Goal: Navigation & Orientation: Find specific page/section

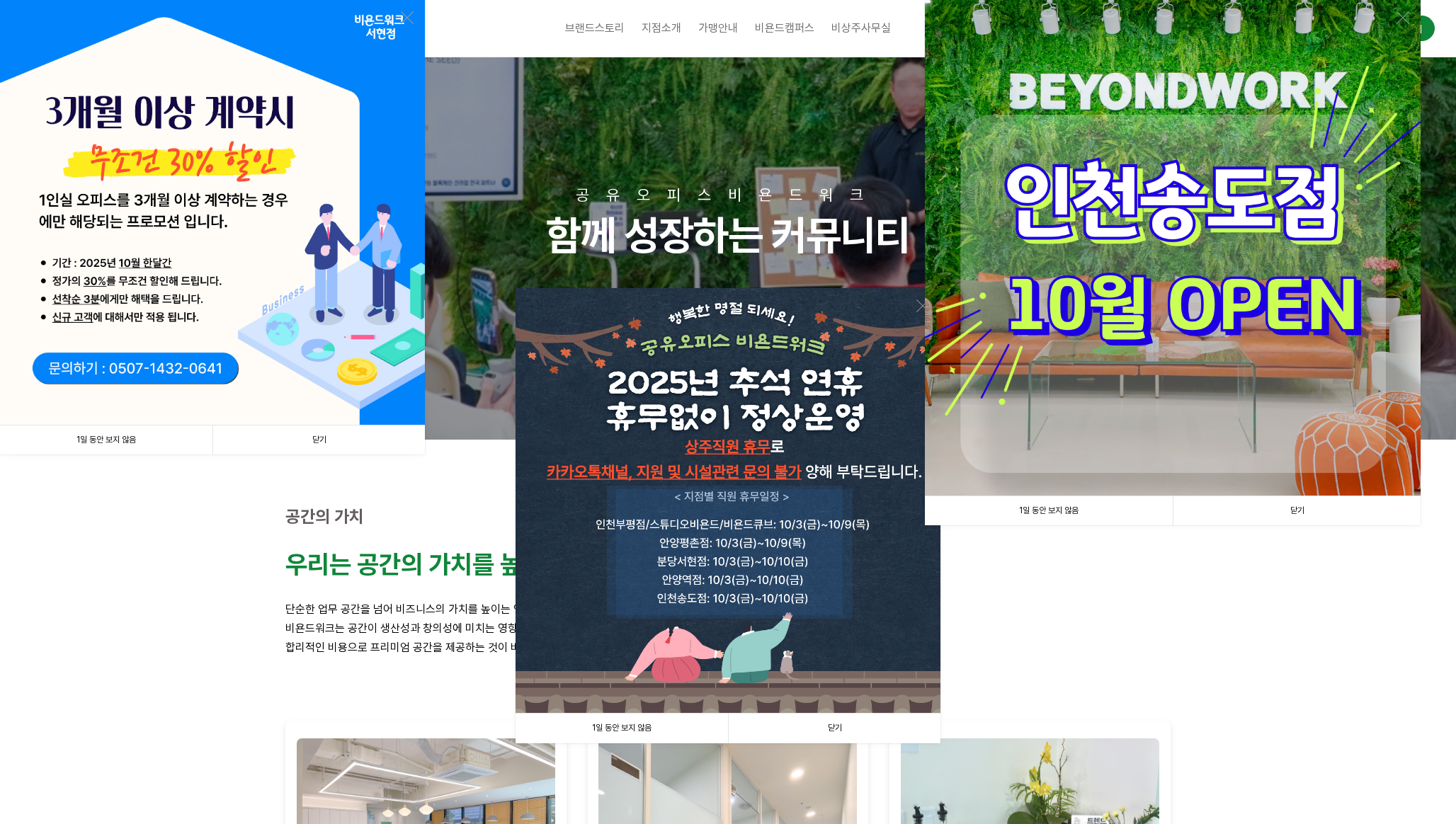
click at [328, 441] on link "닫기" at bounding box center [319, 440] width 213 height 29
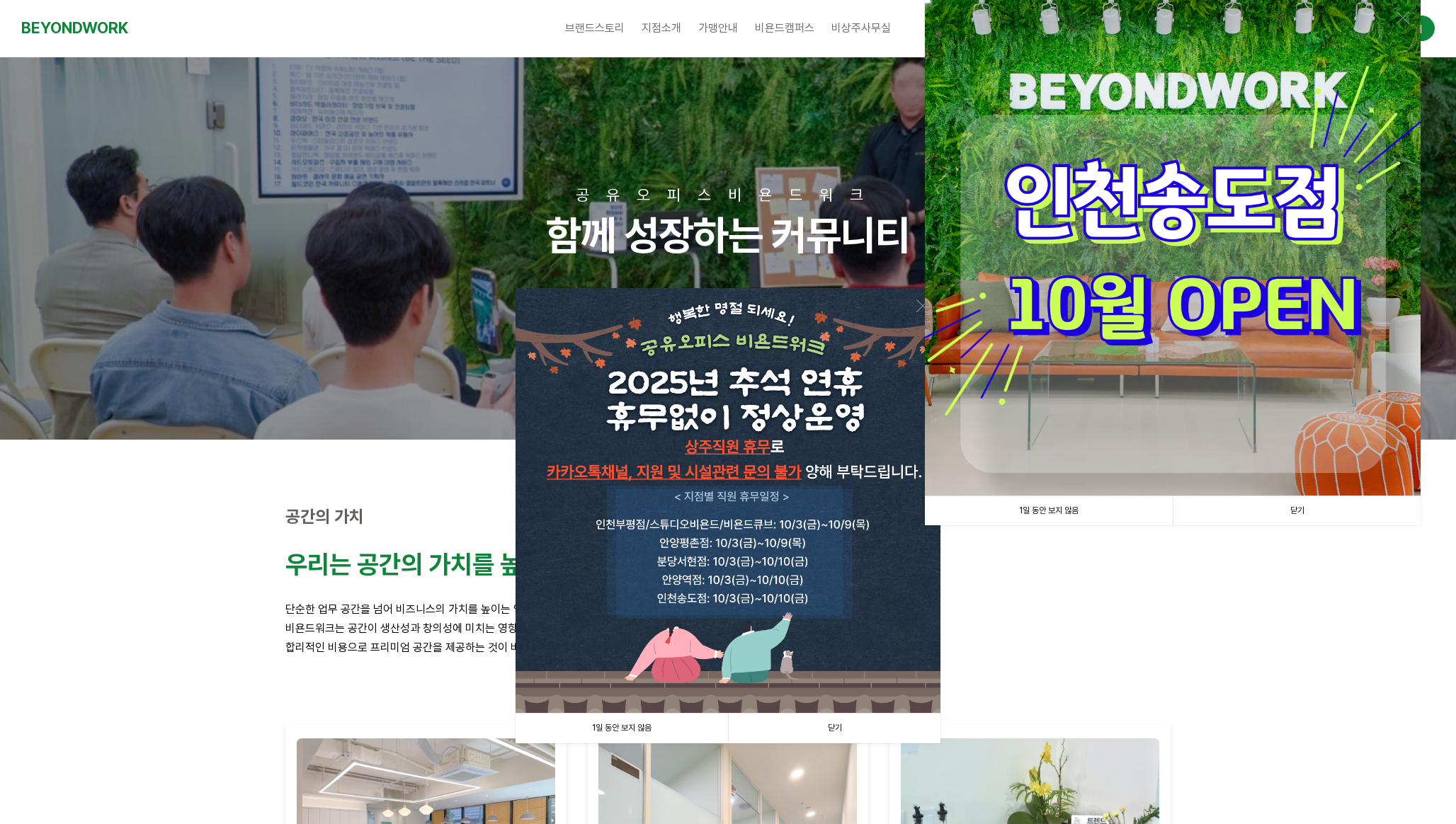
drag, startPoint x: 853, startPoint y: 731, endPoint x: 1157, endPoint y: 552, distance: 352.8
click at [854, 731] on link "닫기" at bounding box center [834, 728] width 213 height 29
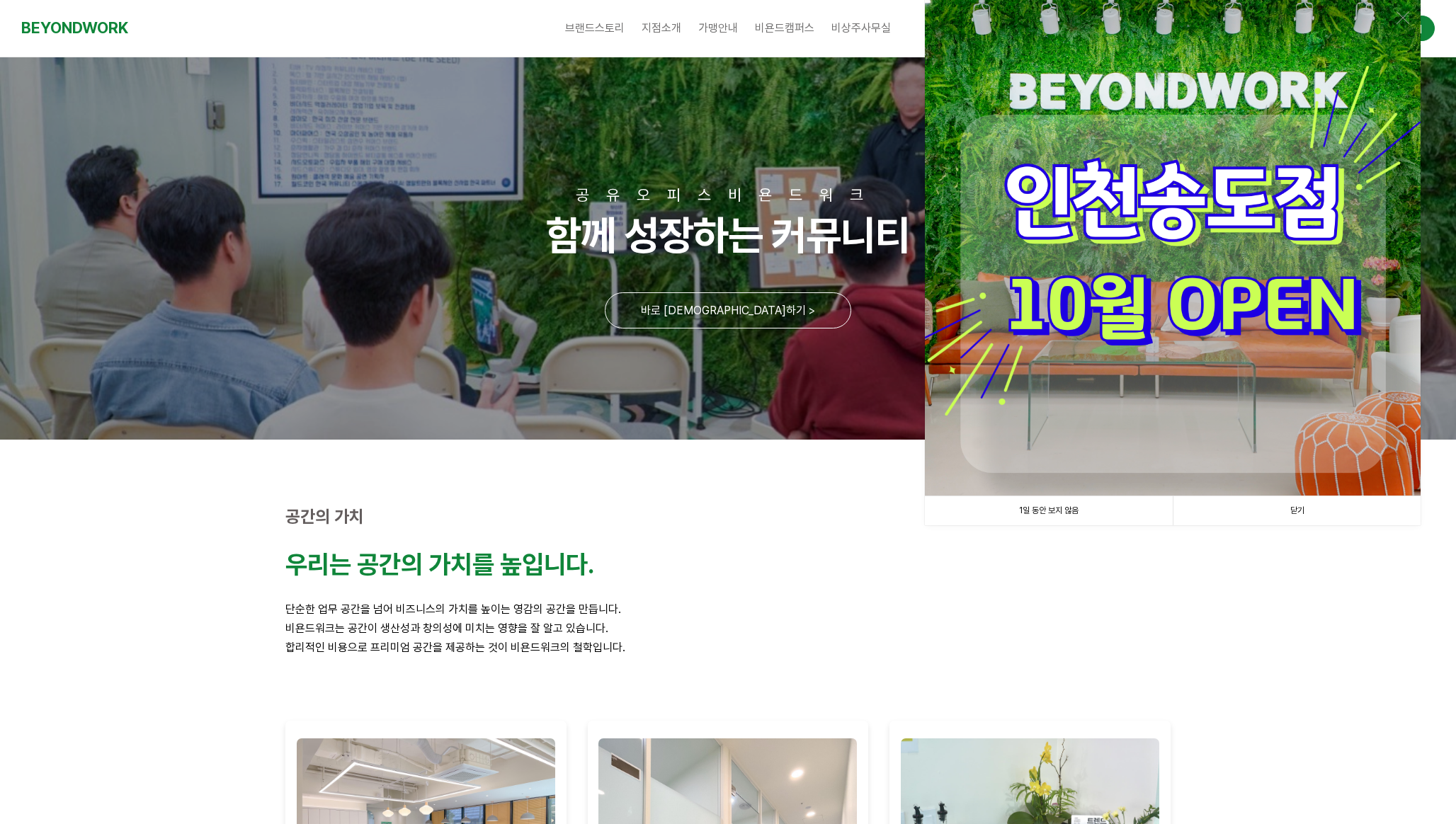
click at [1321, 506] on link "닫기" at bounding box center [1297, 510] width 248 height 29
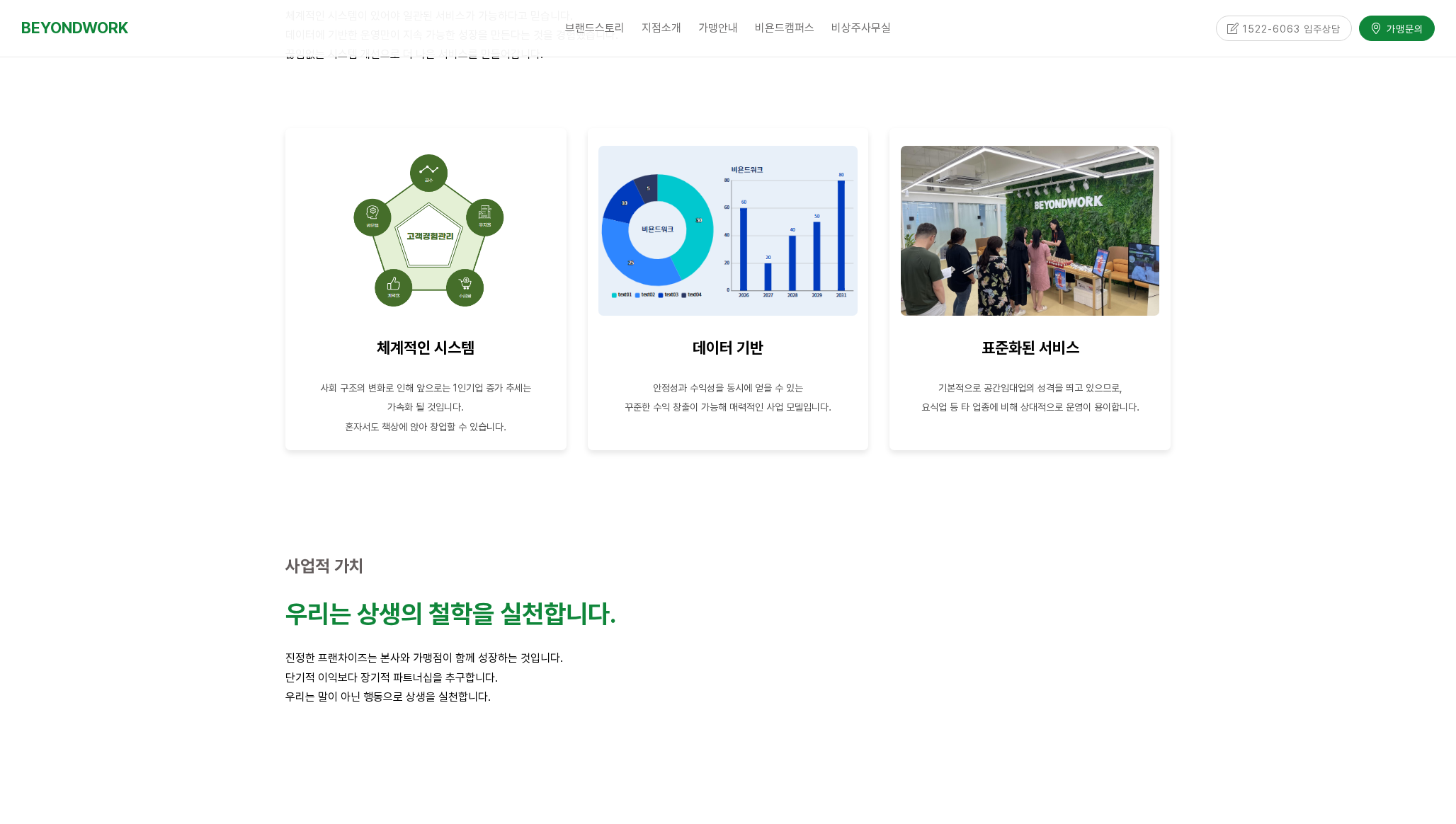
scroll to position [3184, 0]
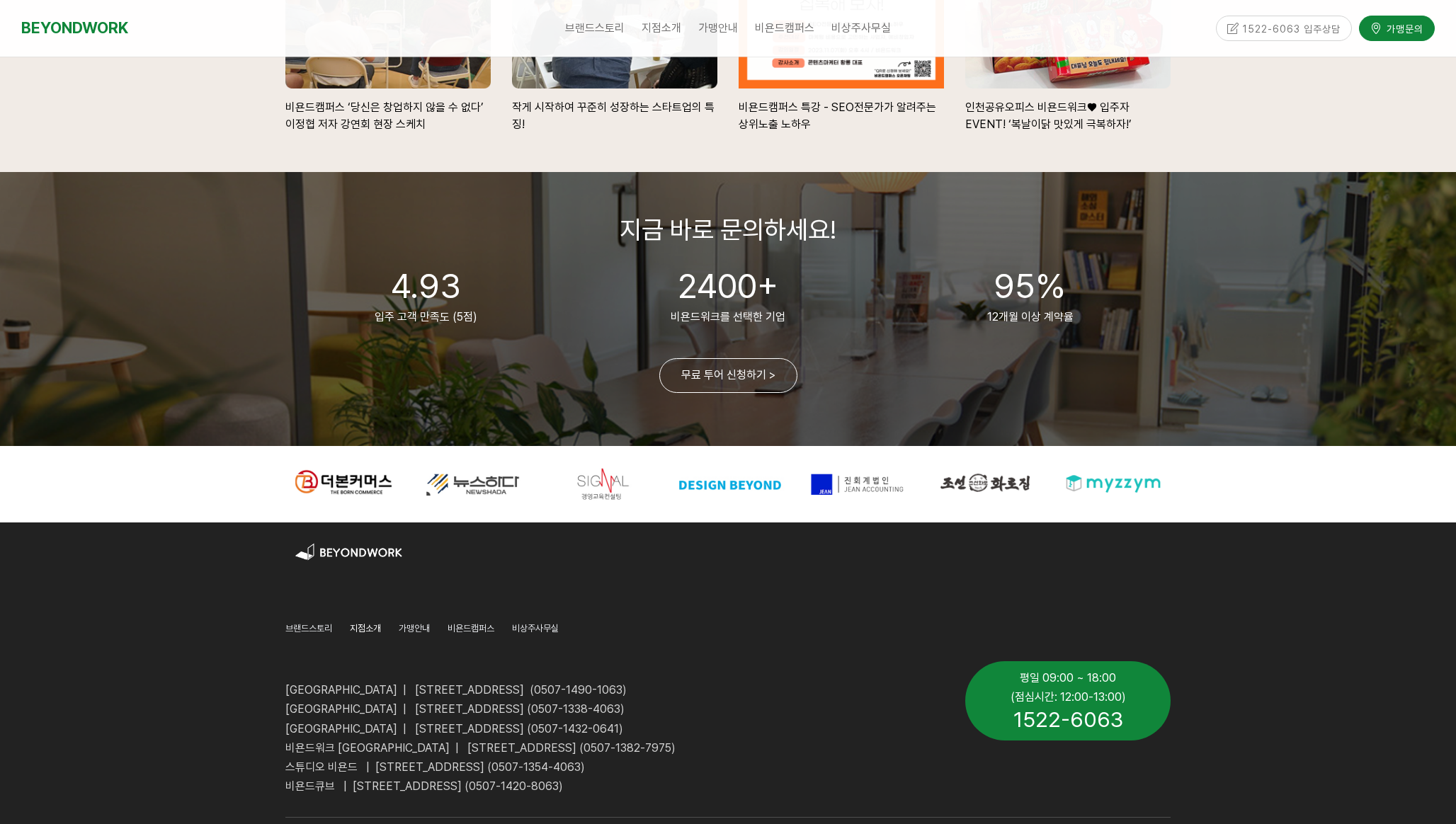
click at [366, 628] on span "지점소개" at bounding box center [365, 628] width 31 height 10
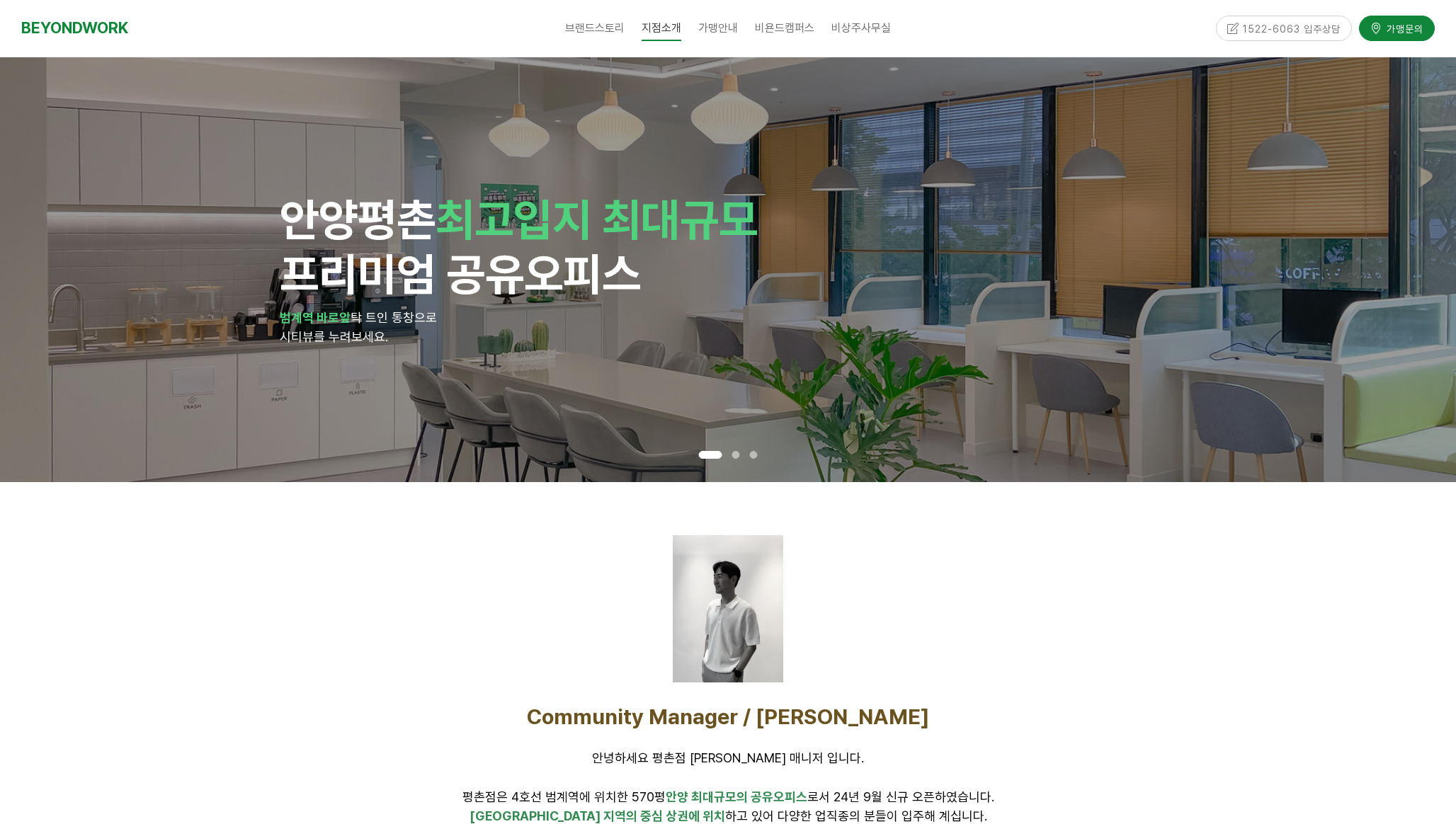
click at [733, 460] on div at bounding box center [736, 455] width 18 height 15
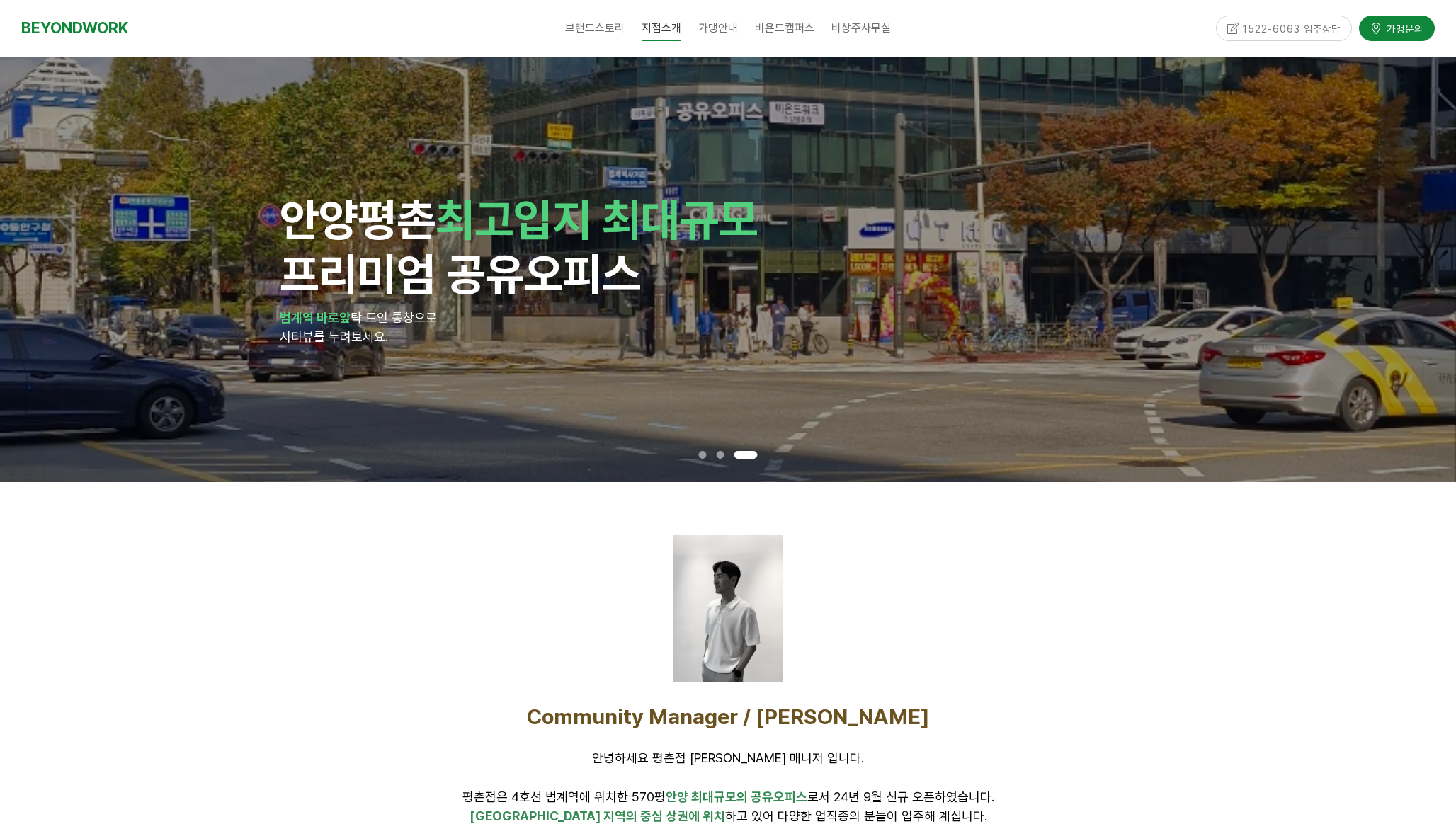
click at [755, 454] on span at bounding box center [745, 455] width 23 height 8
click at [721, 451] on span at bounding box center [720, 455] width 8 height 8
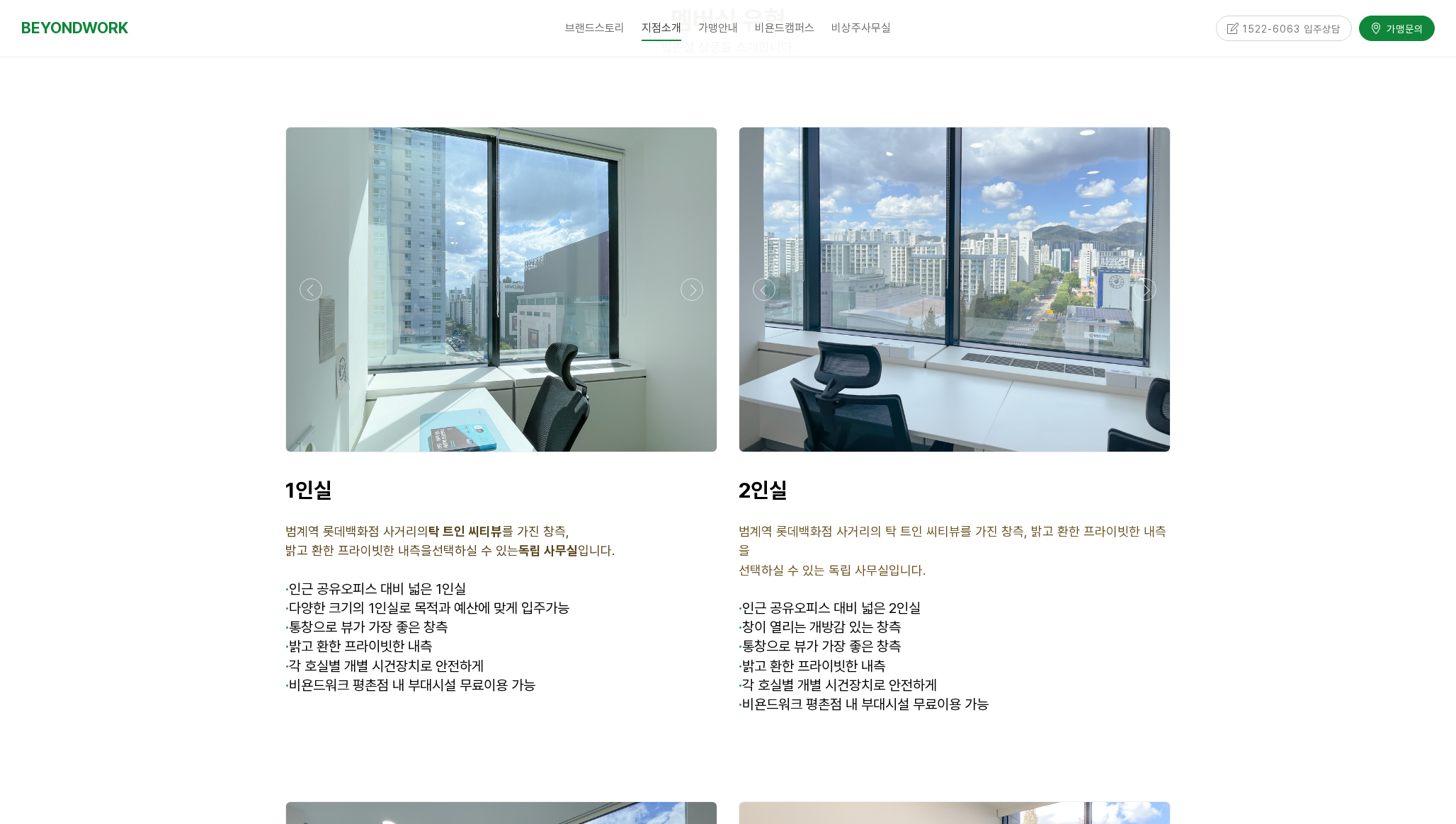
scroll to position [3448, 0]
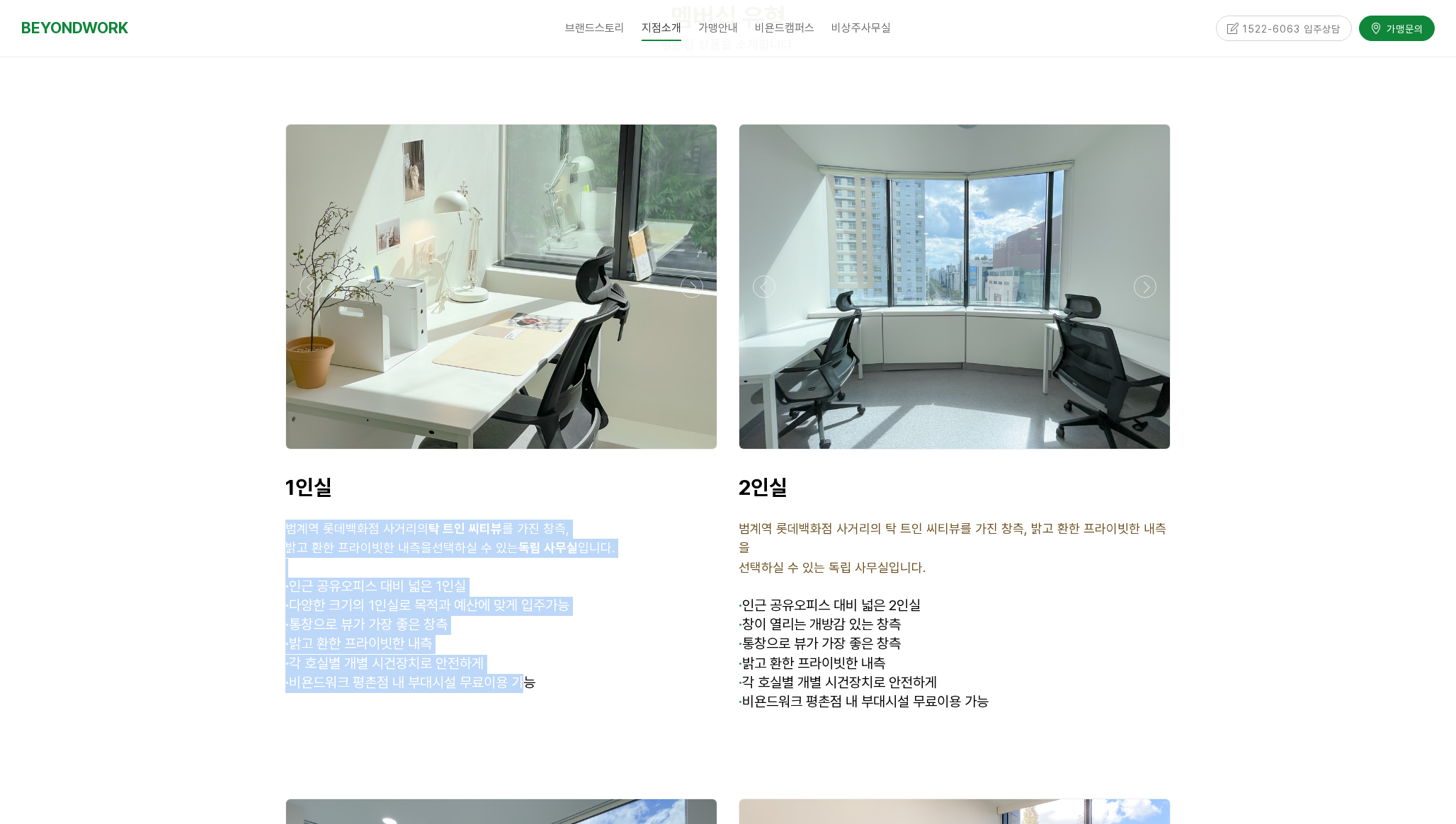
drag, startPoint x: 284, startPoint y: 470, endPoint x: 529, endPoint y: 626, distance: 290.4
click at [529, 626] on div "1인실 범계역 롯데백화점 사거리의 탁 트인 씨티뷰 를 가진 창측, 밝고 환한 프라이빗한 내측을 선택하실 수 있는 독립 사무실 입니다. · 인근…" at bounding box center [501, 593] width 453 height 259
click at [529, 673] on span "· 비욘드워크 평촌점 내 부대시설 무료이용 가능" at bounding box center [410, 682] width 250 height 17
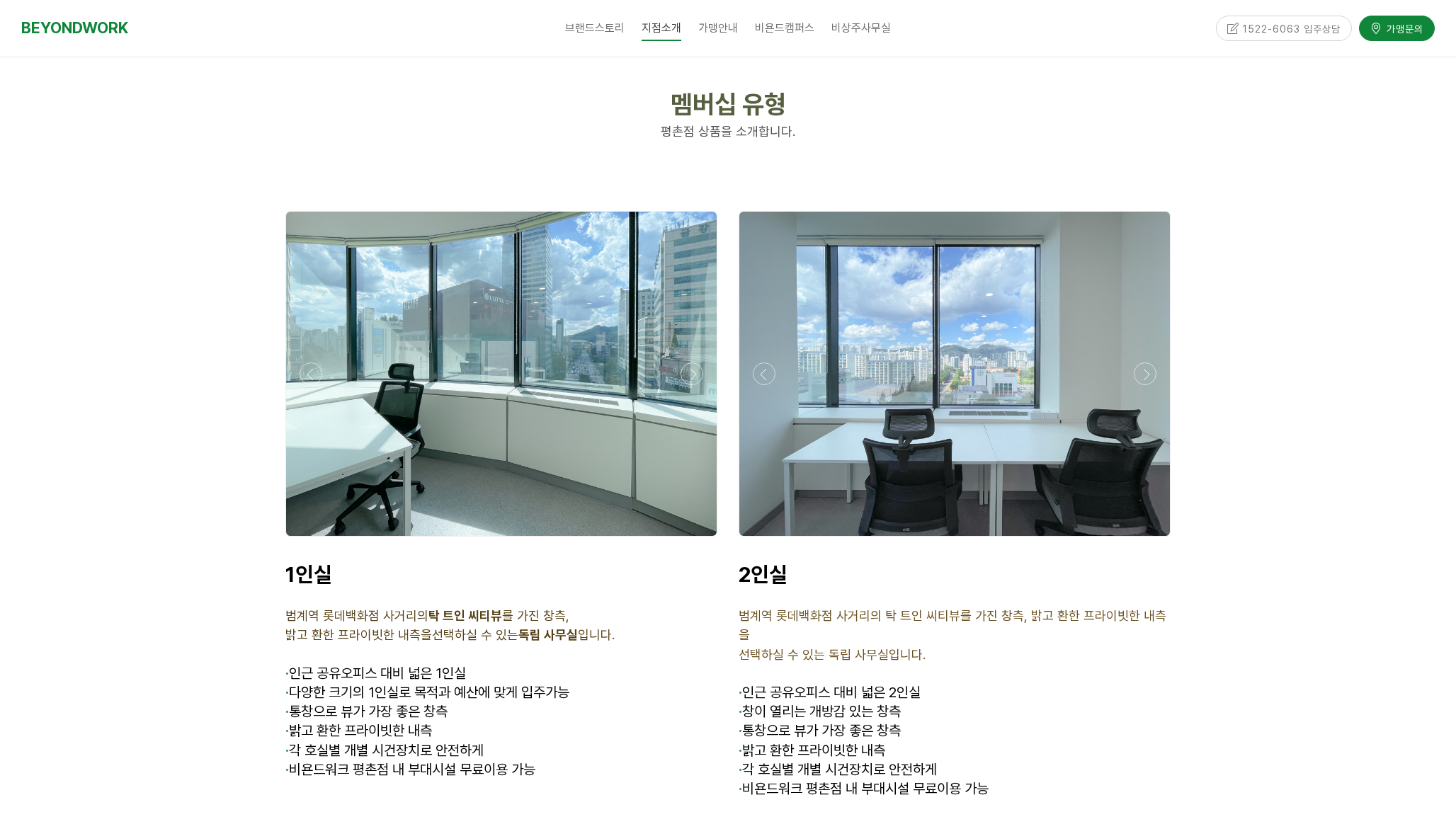
scroll to position [3350, 0]
